Goal: Information Seeking & Learning: Find specific fact

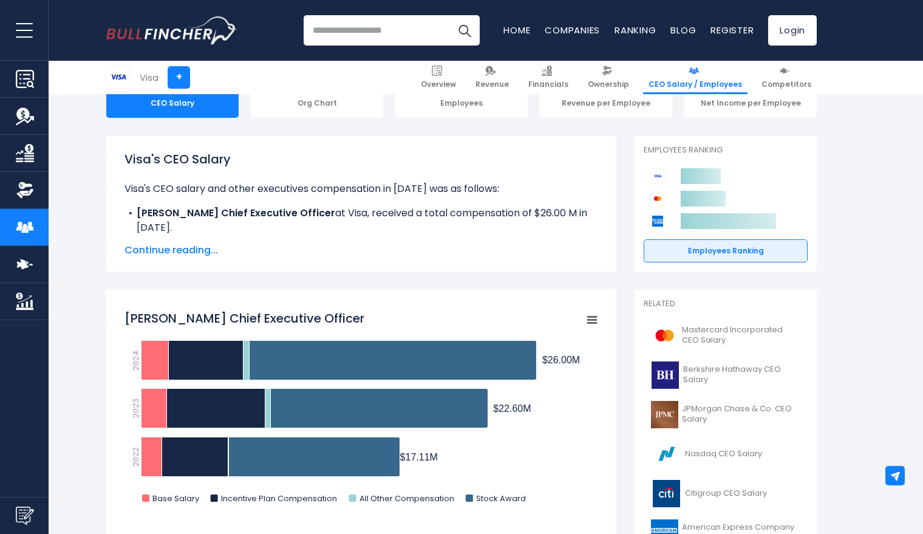
scroll to position [151, 0]
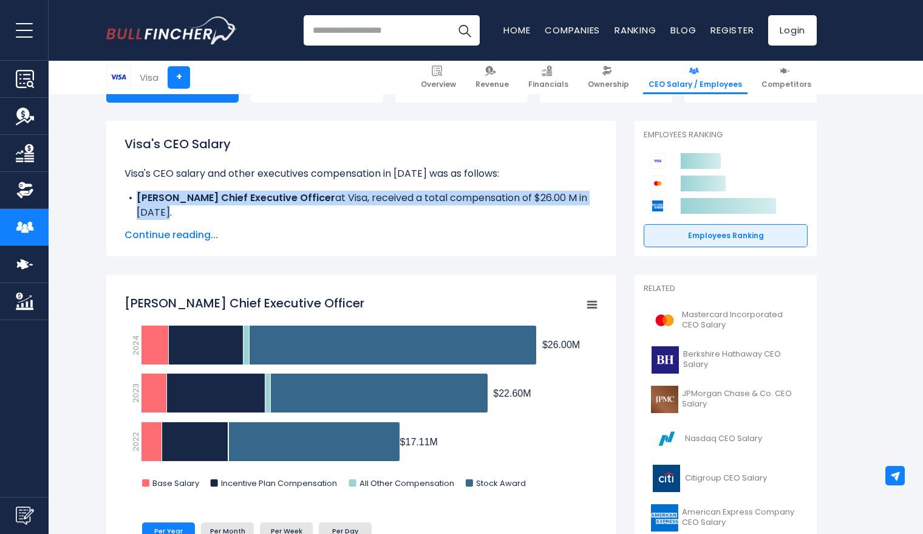
drag, startPoint x: 138, startPoint y: 198, endPoint x: 162, endPoint y: 212, distance: 28.0
click at [162, 212] on li "Ryan Mclnerney Chief Executive Officer at Visa, received a total compensation o…" at bounding box center [361, 205] width 474 height 29
copy li "Ryan Mclnerney Chief Executive Officer at Visa, received a total compensation o…"
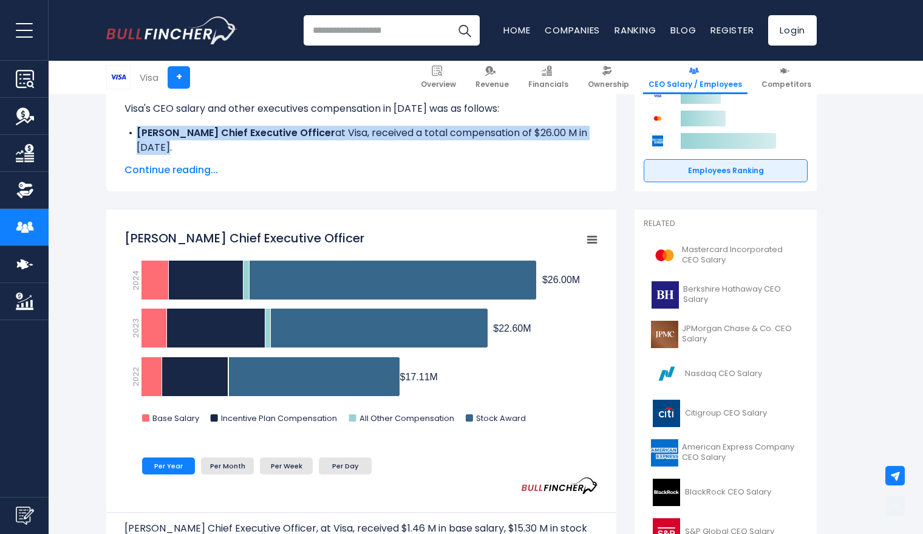
scroll to position [220, 0]
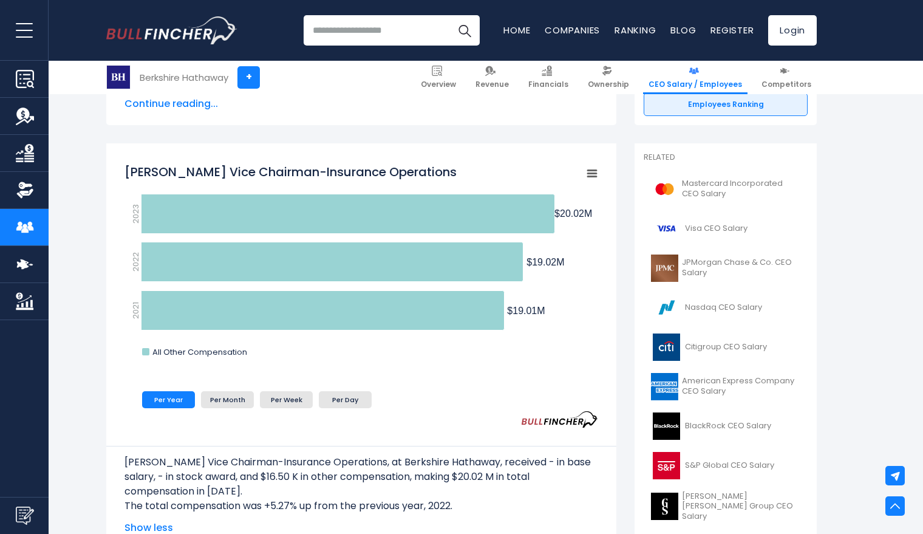
scroll to position [283, 0]
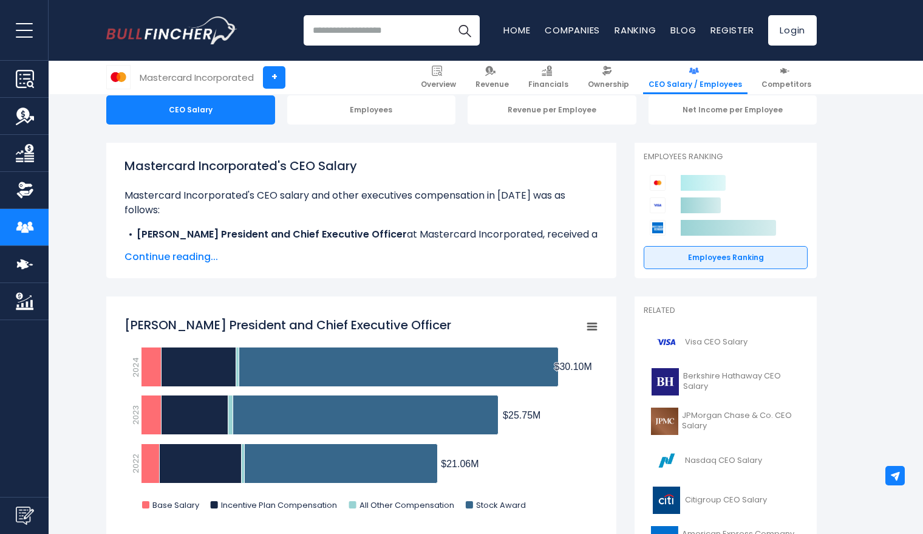
scroll to position [157, 0]
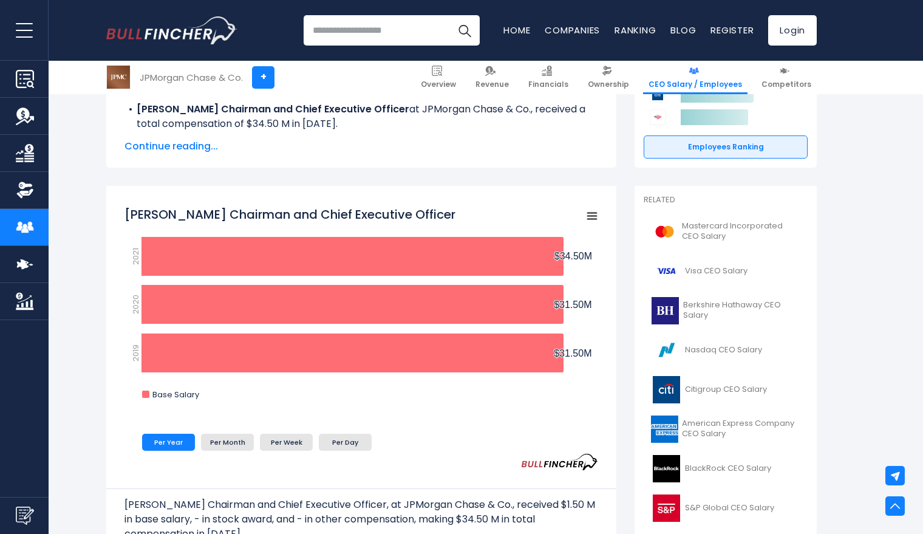
scroll to position [243, 0]
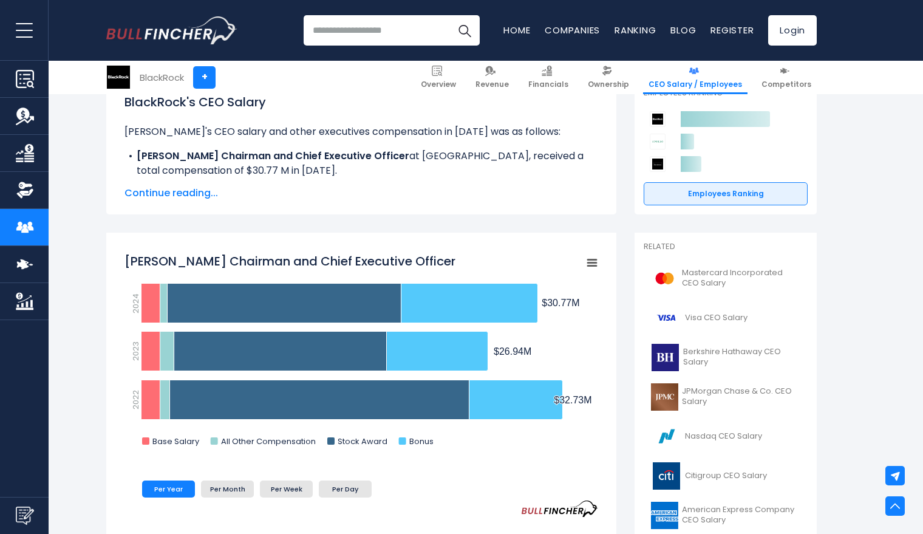
scroll to position [195, 0]
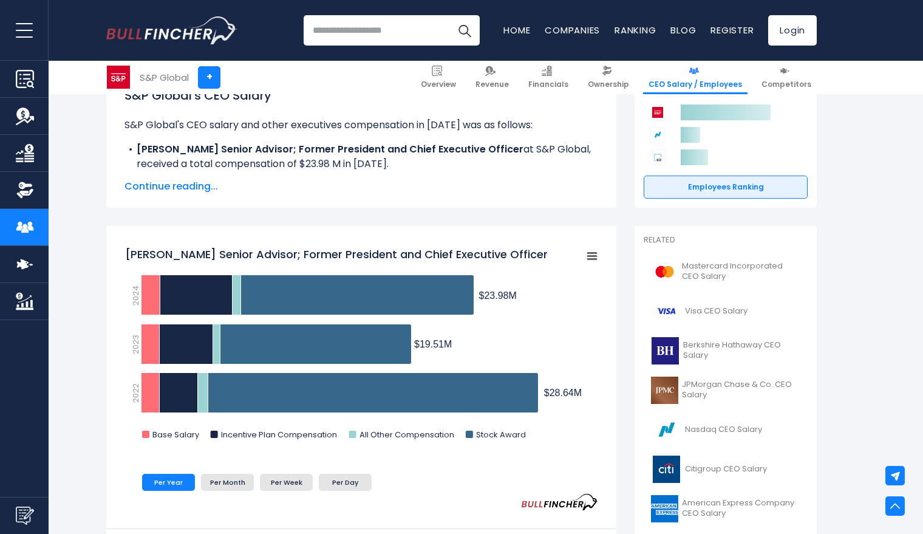
scroll to position [201, 0]
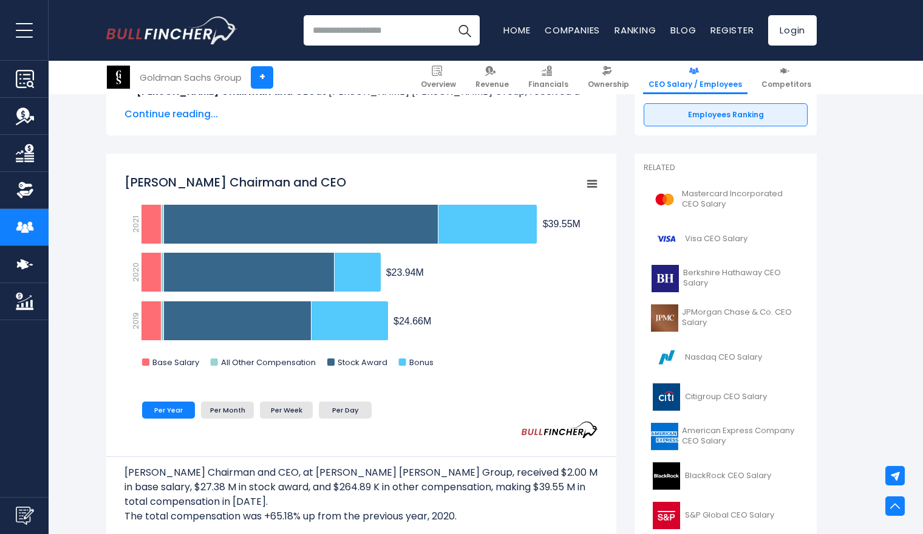
scroll to position [273, 0]
